Goal: Task Accomplishment & Management: Manage account settings

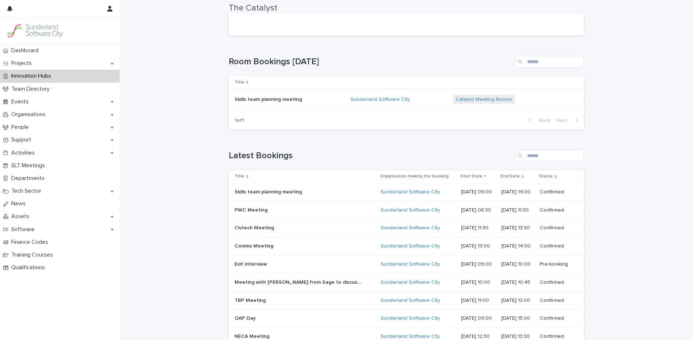
scroll to position [237, 0]
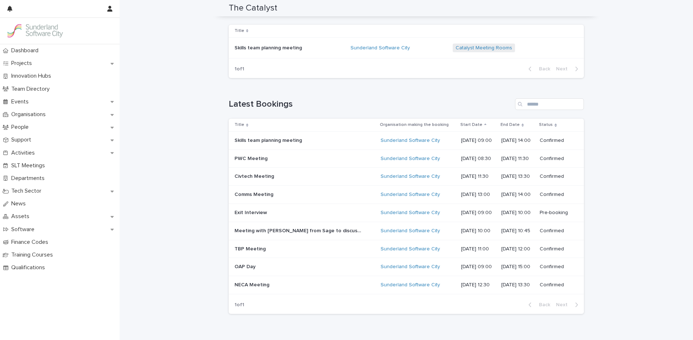
scroll to position [207, 0]
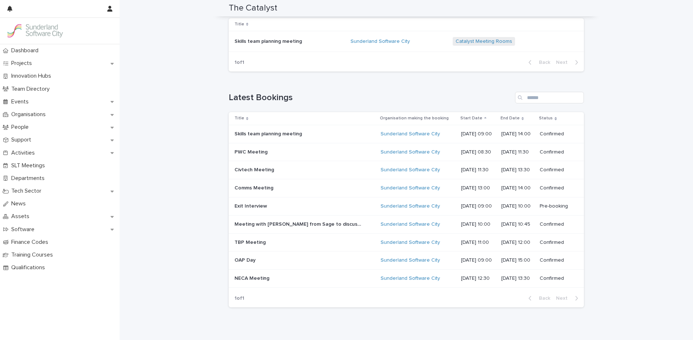
click at [279, 212] on div "Exit Interview Exit Interview" at bounding box center [305, 206] width 140 height 12
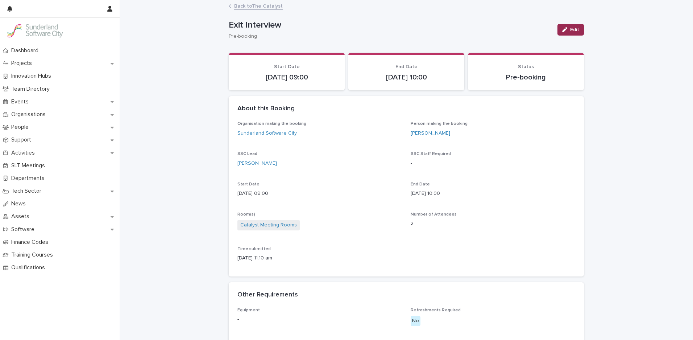
click at [564, 30] on icon "button" at bounding box center [564, 29] width 5 height 5
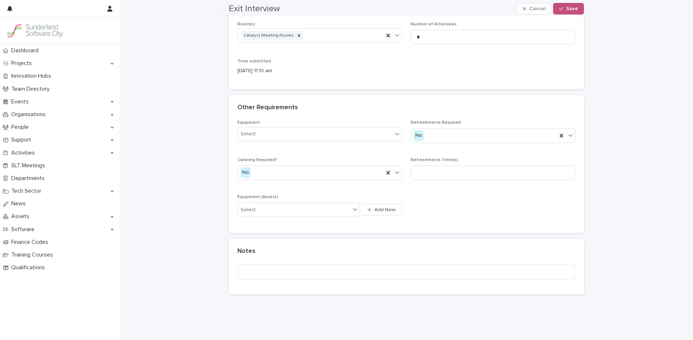
scroll to position [248, 0]
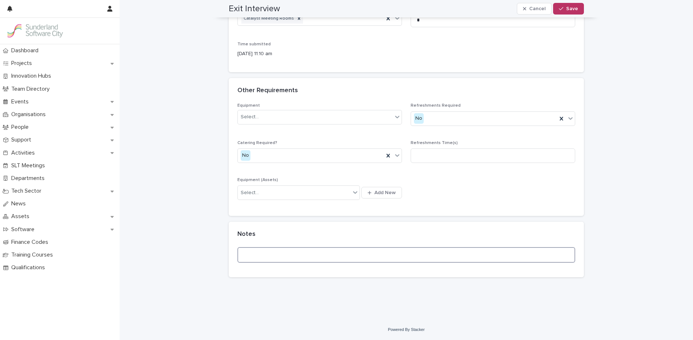
click at [365, 256] on textarea at bounding box center [406, 255] width 338 height 16
click at [241, 254] on textarea "****" at bounding box center [406, 255] width 338 height 16
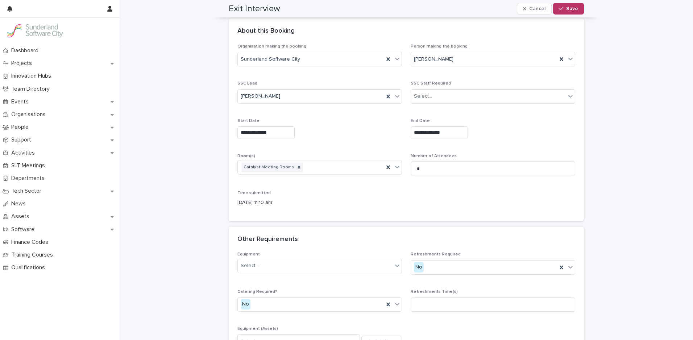
scroll to position [0, 0]
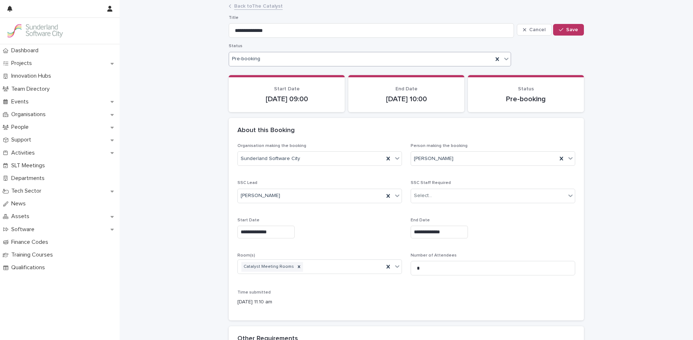
type textarea "*********"
click at [429, 54] on div "Pre-booking" at bounding box center [361, 59] width 264 height 11
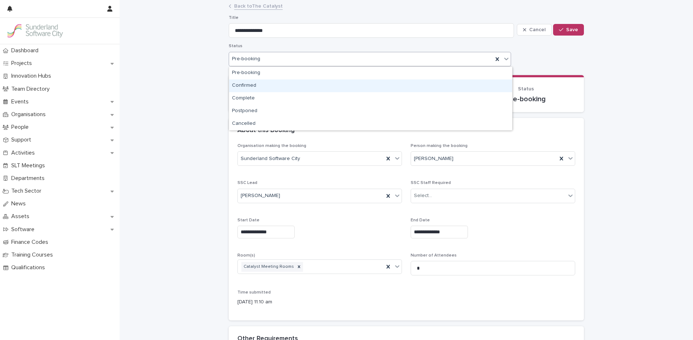
click at [353, 90] on div "Confirmed" at bounding box center [370, 85] width 283 height 13
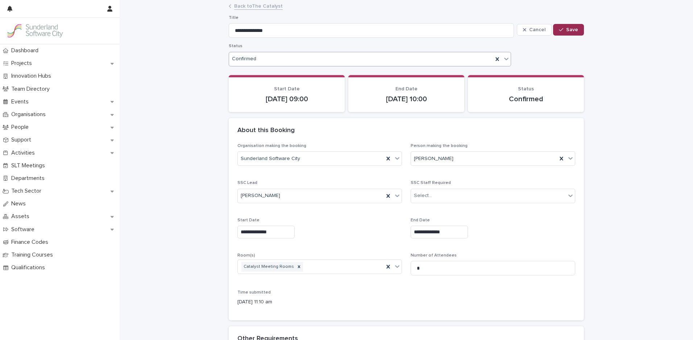
click at [576, 33] on button "Save" at bounding box center [568, 30] width 31 height 12
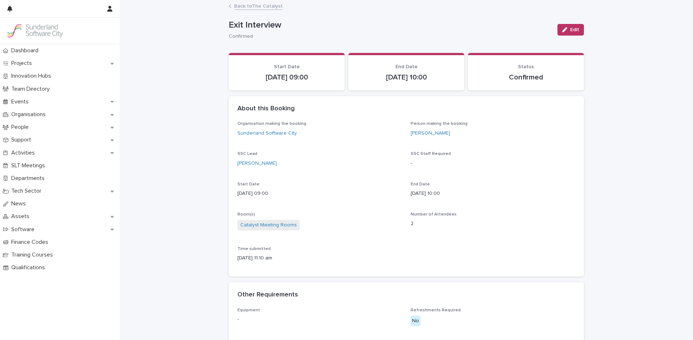
click at [248, 8] on link "Back to The Catalyst" at bounding box center [258, 5] width 49 height 8
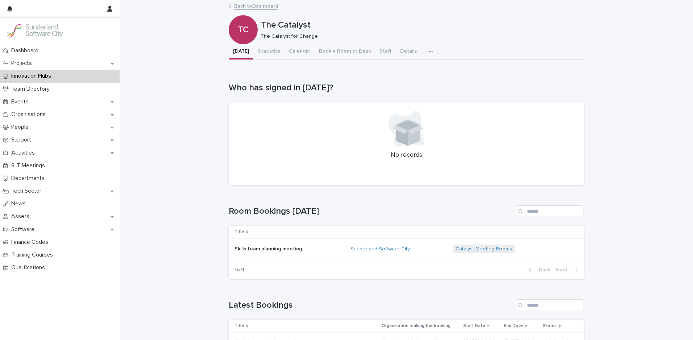
click at [248, 8] on link "Back to Dashboard" at bounding box center [256, 5] width 44 height 8
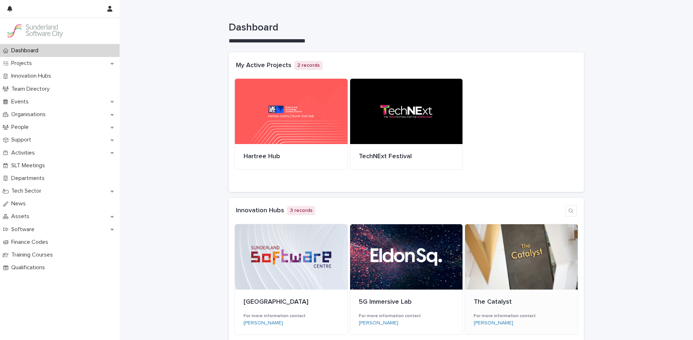
click at [519, 276] on div at bounding box center [521, 256] width 113 height 65
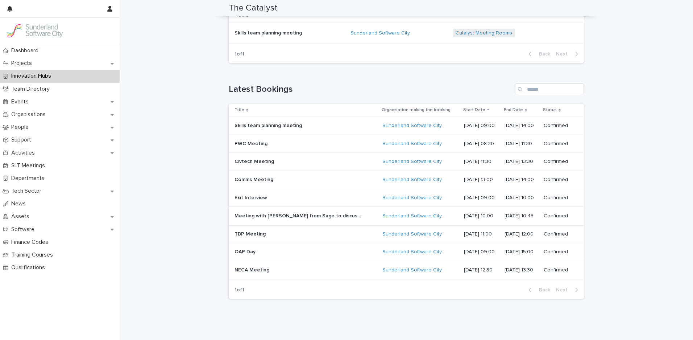
scroll to position [216, 0]
click at [280, 231] on p at bounding box center [298, 234] width 127 height 6
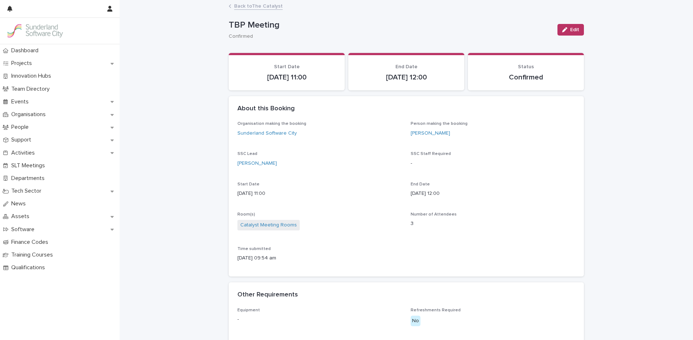
click at [260, 9] on link "Back to The Catalyst" at bounding box center [258, 5] width 49 height 8
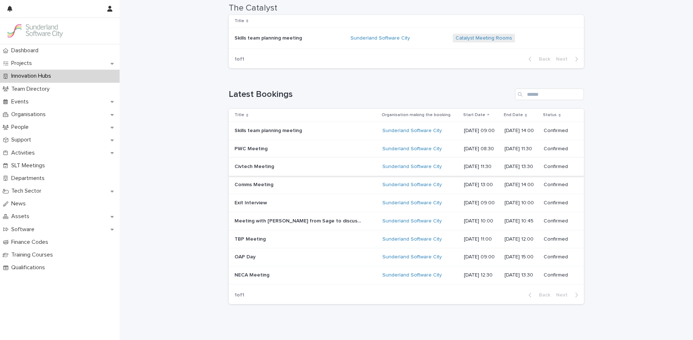
scroll to position [237, 0]
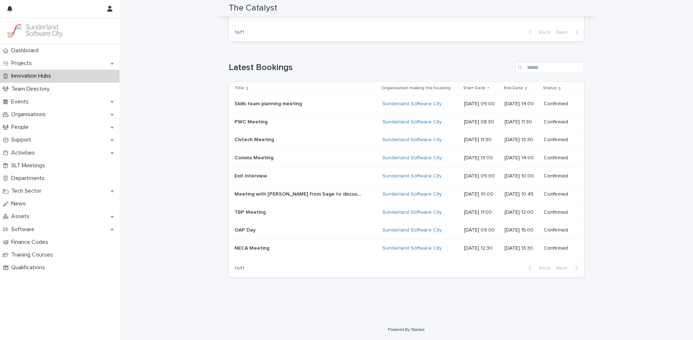
click at [276, 253] on div "NECA Meeting NECA Meeting" at bounding box center [306, 248] width 142 height 12
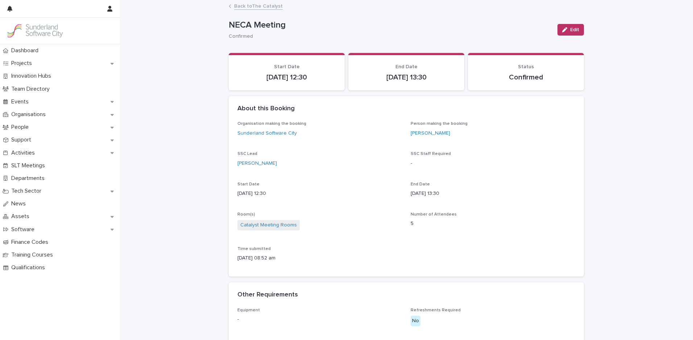
click at [250, 9] on link "Back to The Catalyst" at bounding box center [258, 5] width 49 height 8
